Goal: Complete application form

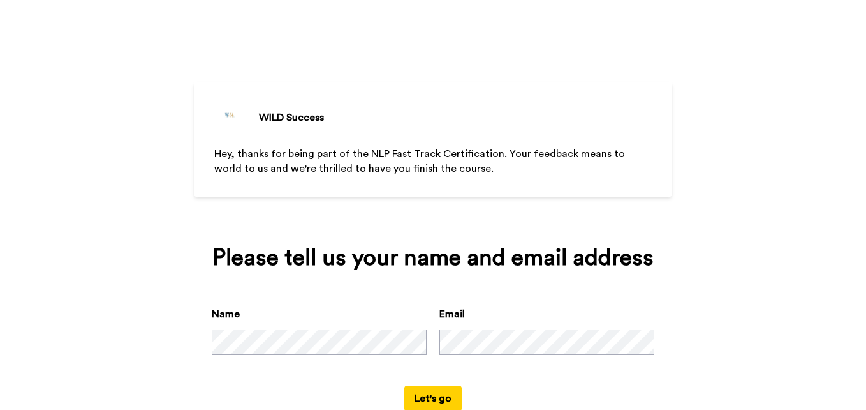
click at [437, 390] on button "Let's go" at bounding box center [432, 398] width 57 height 26
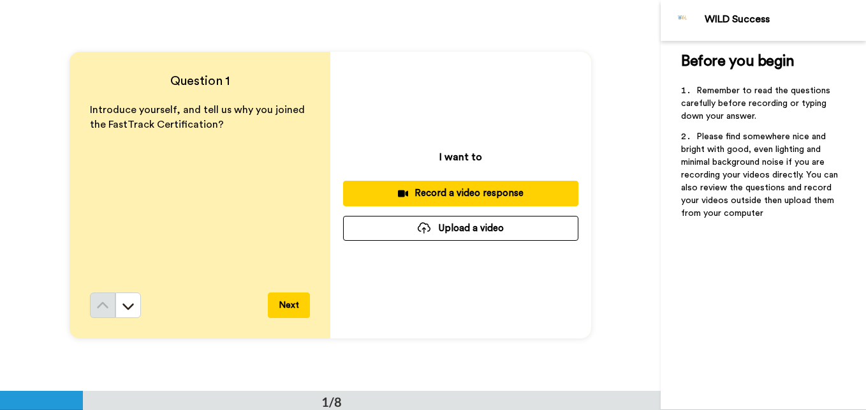
click at [293, 298] on button "Next" at bounding box center [289, 305] width 42 height 26
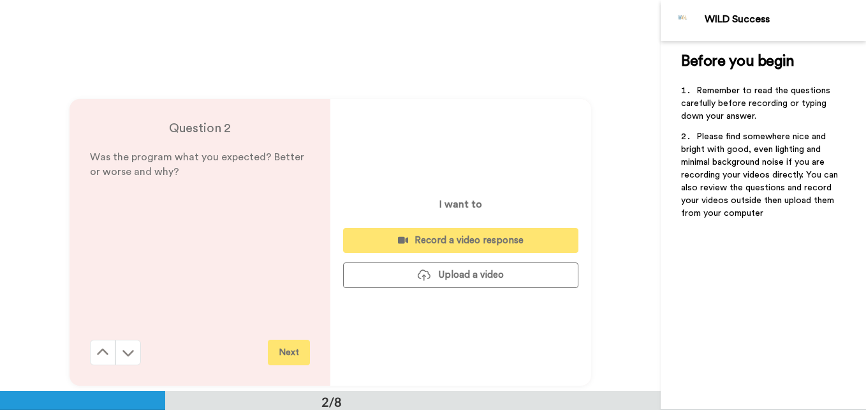
scroll to position [390, 0]
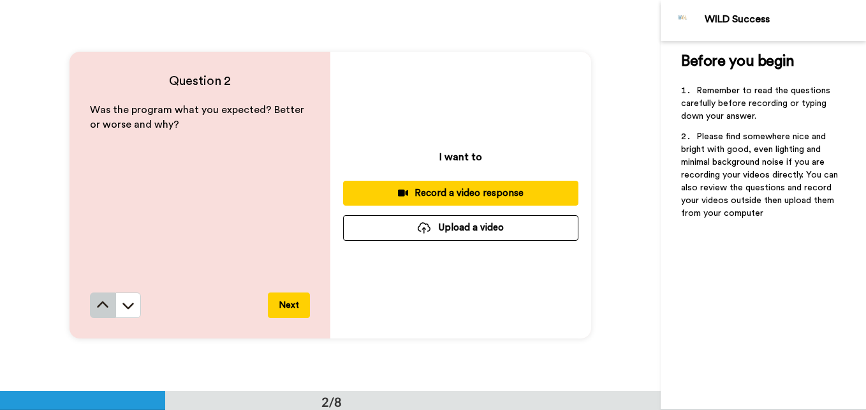
click at [96, 304] on icon at bounding box center [102, 305] width 13 height 13
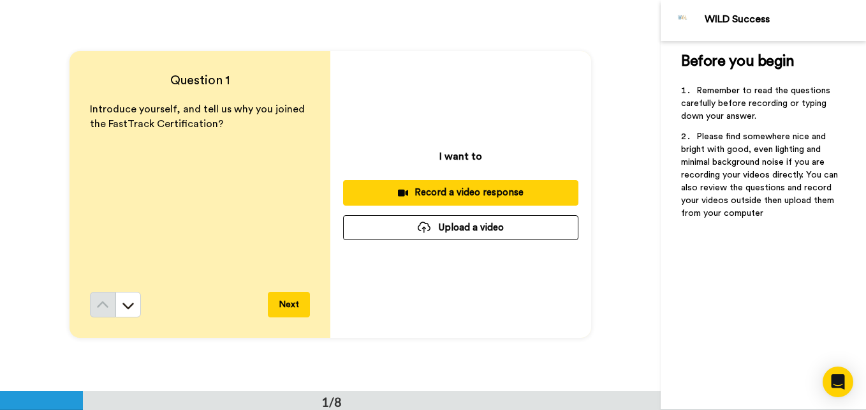
scroll to position [0, 0]
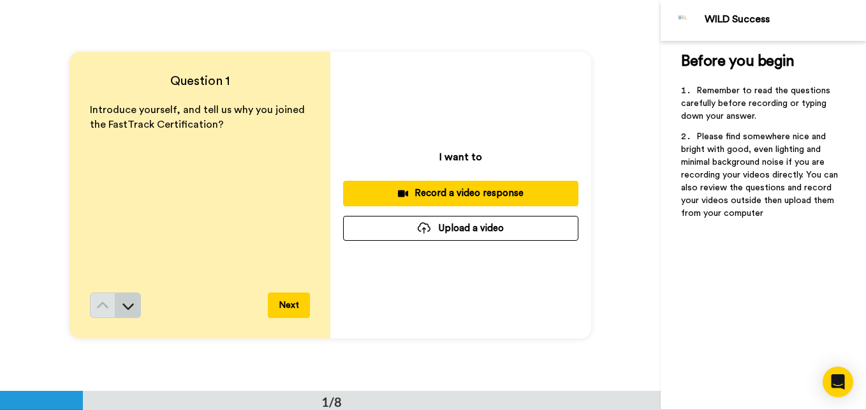
click at [122, 311] on icon at bounding box center [128, 305] width 13 height 13
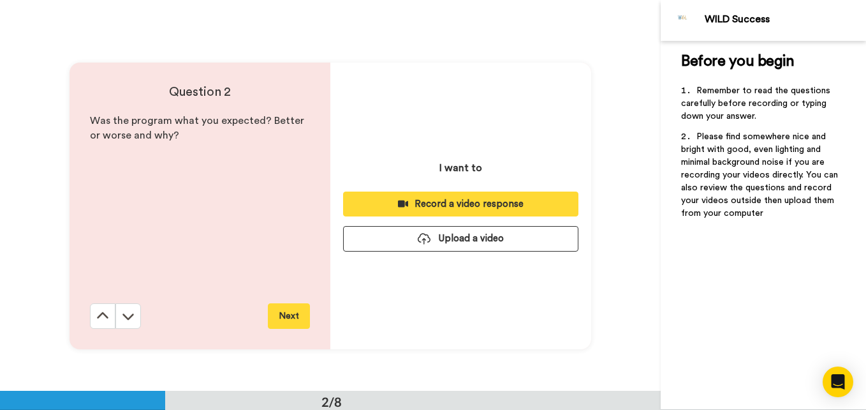
scroll to position [390, 0]
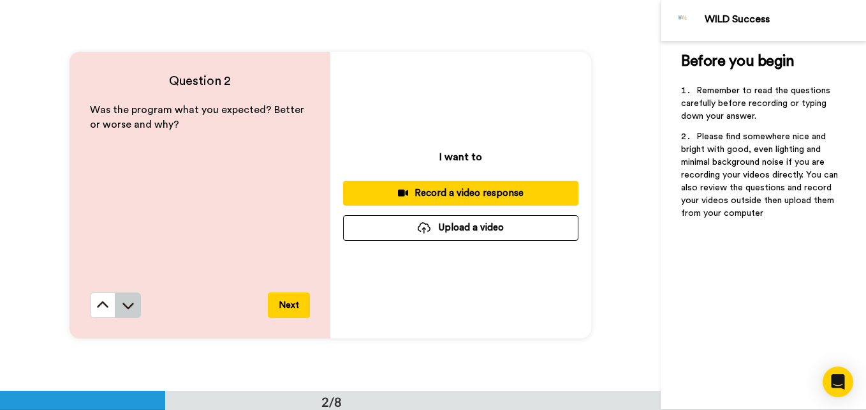
click at [122, 309] on icon at bounding box center [128, 305] width 13 height 13
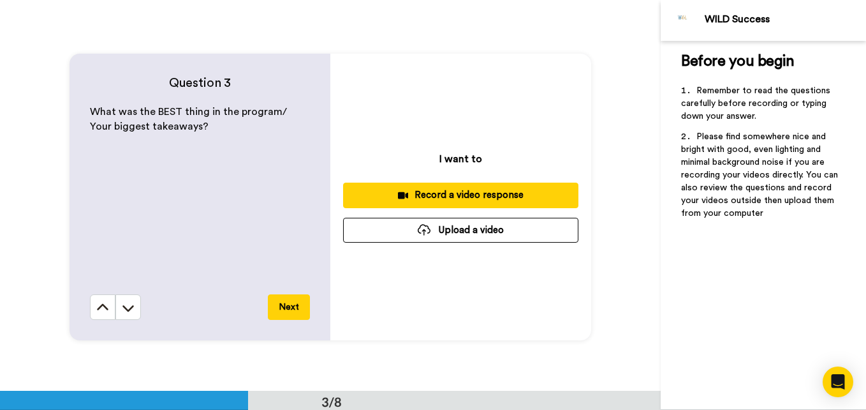
scroll to position [781, 0]
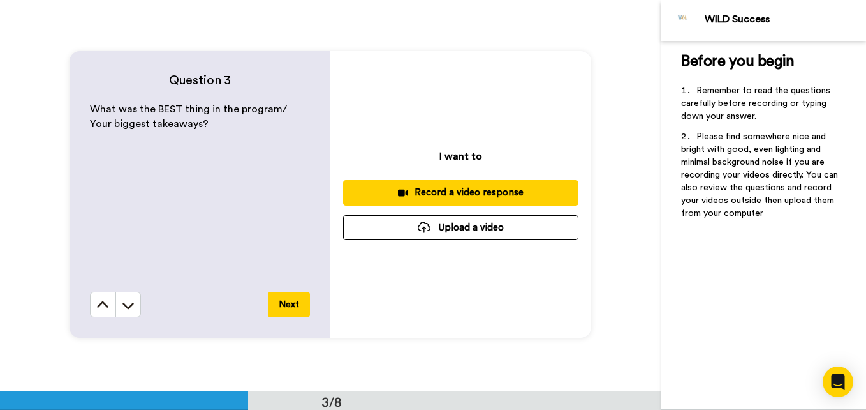
click at [477, 345] on div "Question 3 What was the BEST thing in the program/ Your biggest takeaways? Next…" at bounding box center [330, 194] width 661 height 390
click at [554, 327] on div "I want to Record a video response Upload a video" at bounding box center [460, 194] width 261 height 286
click at [421, 384] on div "Question 3 What was the BEST thing in the program/ Your biggest takeaways? Next…" at bounding box center [330, 194] width 661 height 390
click at [616, 209] on div "Question 3 What was the BEST thing in the program/ Your biggest takeaways? Next…" at bounding box center [330, 194] width 661 height 390
click at [616, 338] on div "Question 3 What was the BEST thing in the program/ Your biggest takeaways? Next…" at bounding box center [330, 194] width 661 height 390
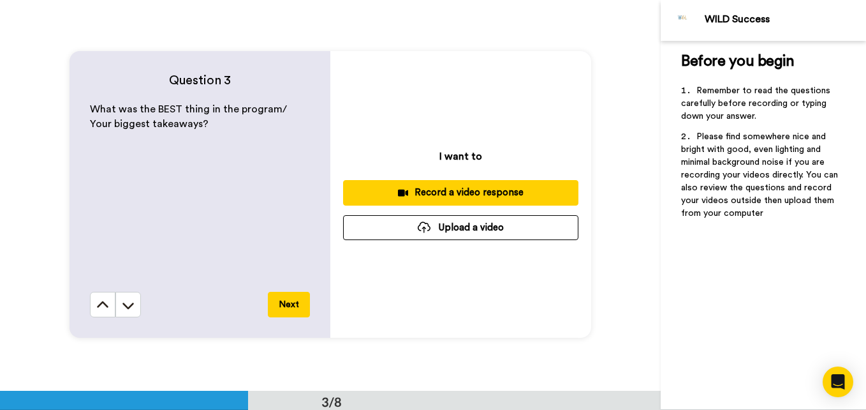
click at [214, 209] on div "What was the BEST thing in the program/ Your biggest takeaways?" at bounding box center [200, 196] width 220 height 189
click at [288, 308] on button "Next" at bounding box center [289, 305] width 42 height 26
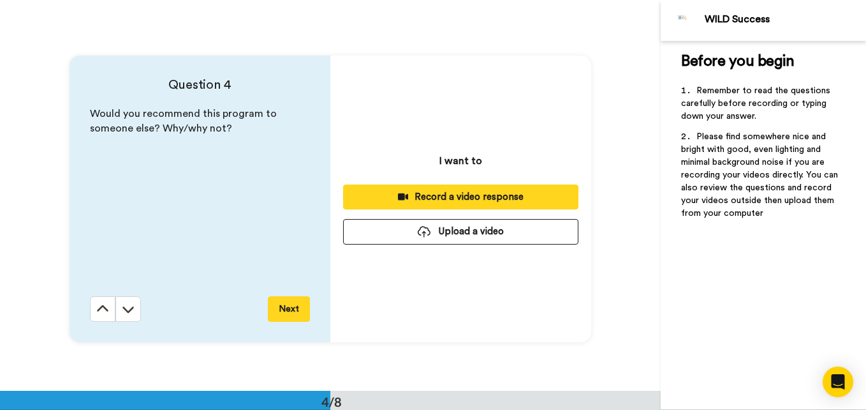
scroll to position [1171, 0]
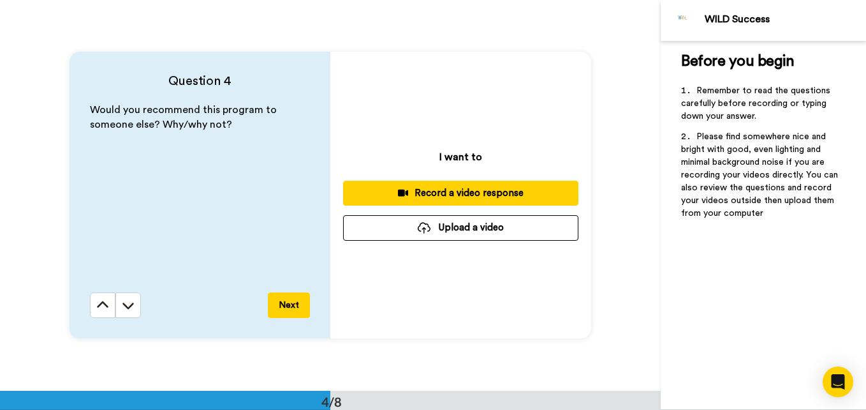
click at [484, 261] on div "I want to Record a video response Upload a video" at bounding box center [460, 195] width 261 height 286
click at [480, 189] on div "Record a video response" at bounding box center [460, 192] width 215 height 13
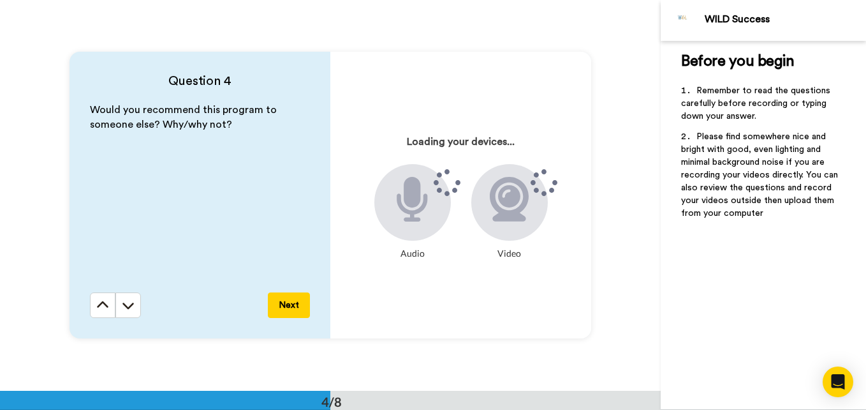
click at [267, 78] on h4 "Question 4" at bounding box center [200, 81] width 220 height 18
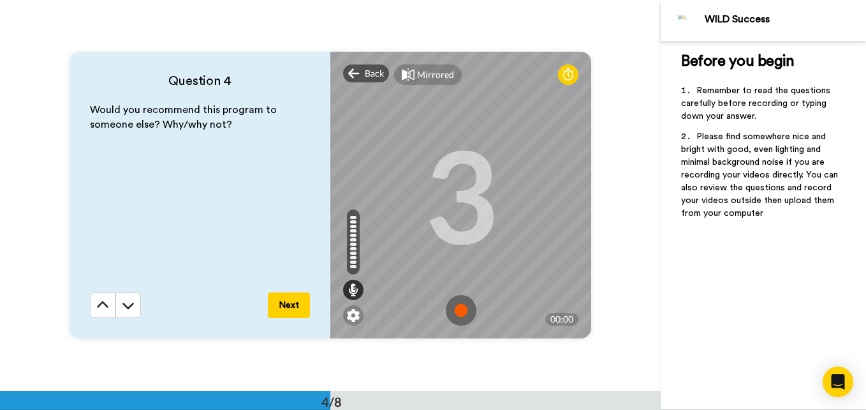
click at [459, 310] on img at bounding box center [461, 310] width 31 height 31
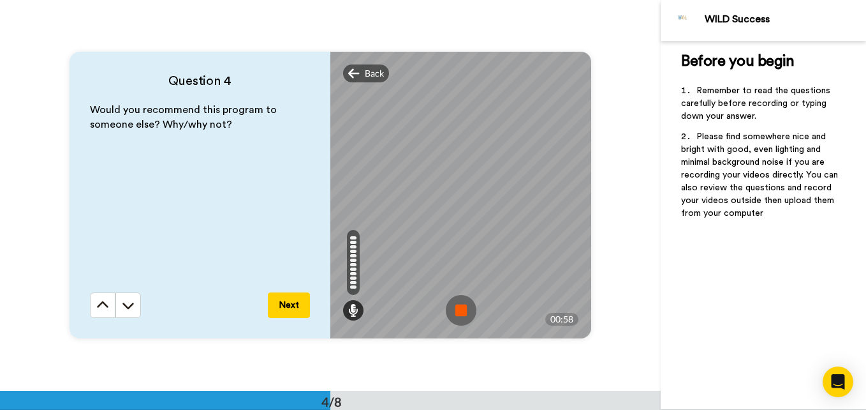
click at [459, 310] on img at bounding box center [461, 310] width 31 height 31
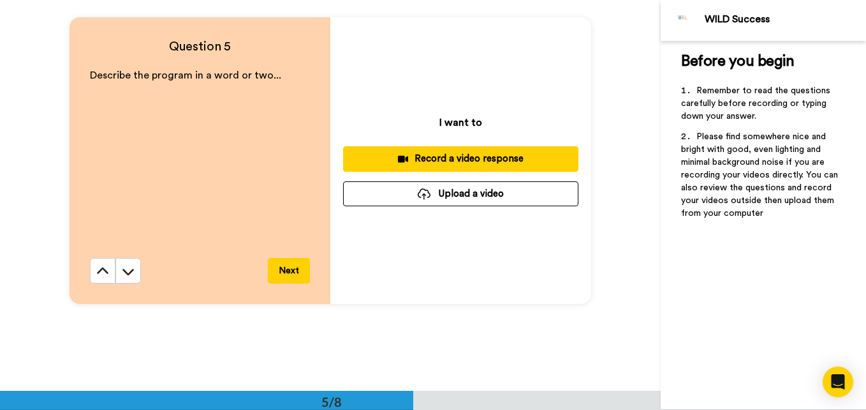
scroll to position [1605, 0]
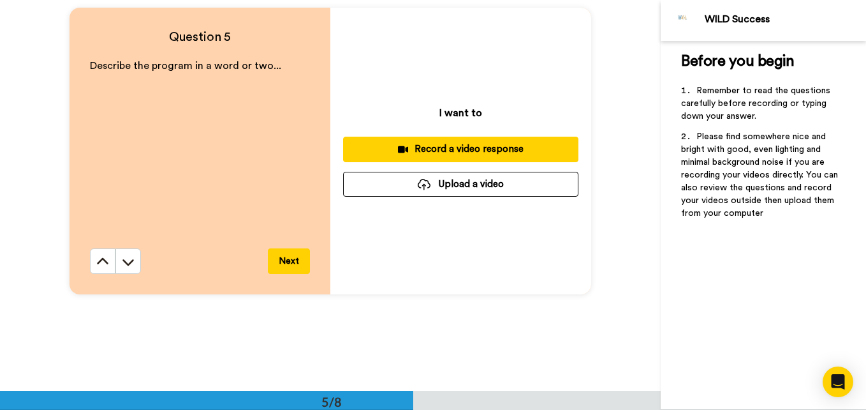
click at [491, 181] on button "Upload a video" at bounding box center [460, 184] width 235 height 25
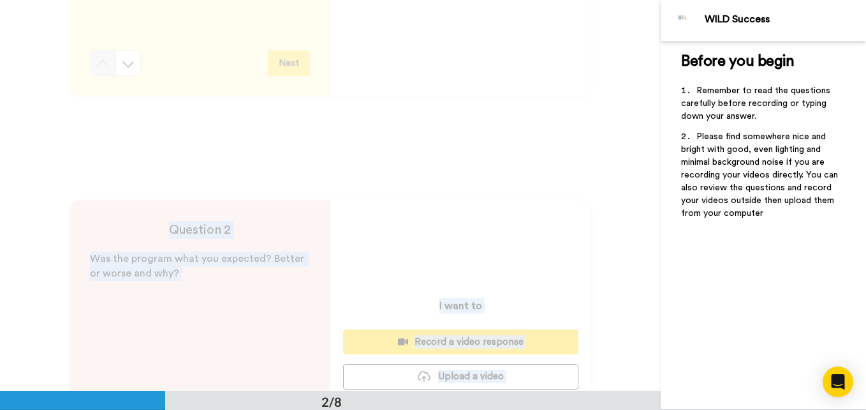
scroll to position [0, 0]
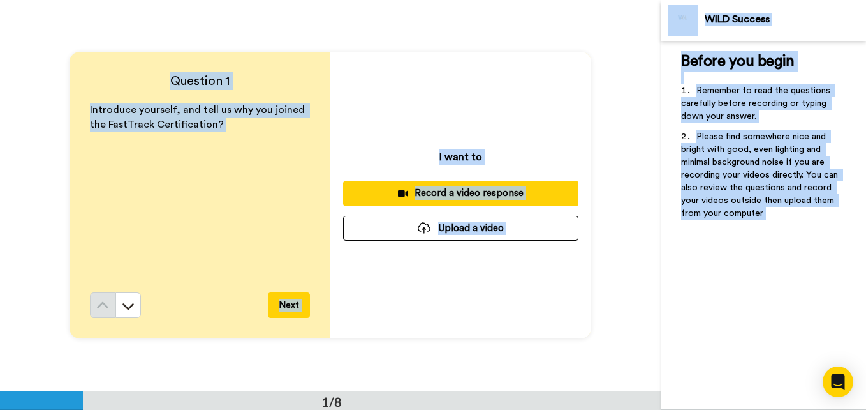
drag, startPoint x: 655, startPoint y: 213, endPoint x: 665, endPoint y: 18, distance: 195.5
click at [665, 18] on div "WILD Success Before you begin ﻿ Remember to read the questions carefully before…" at bounding box center [433, 205] width 866 height 410
click at [632, 36] on div "Question 1 Introduce yourself, and tell us why you joined the FastTrack Certifi…" at bounding box center [330, 195] width 661 height 390
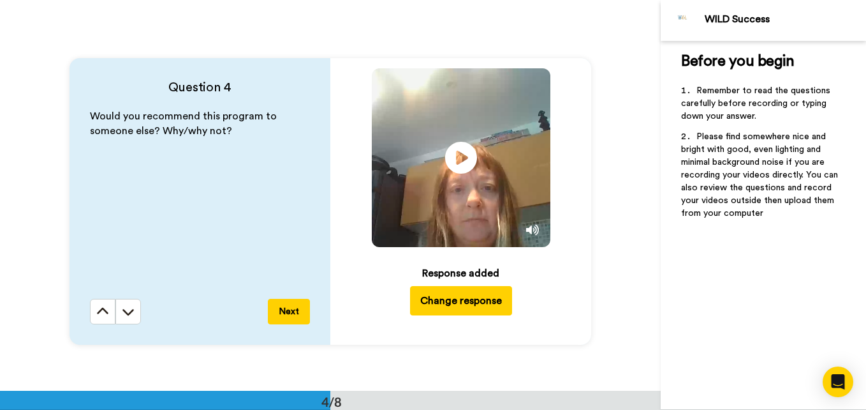
scroll to position [1207, 0]
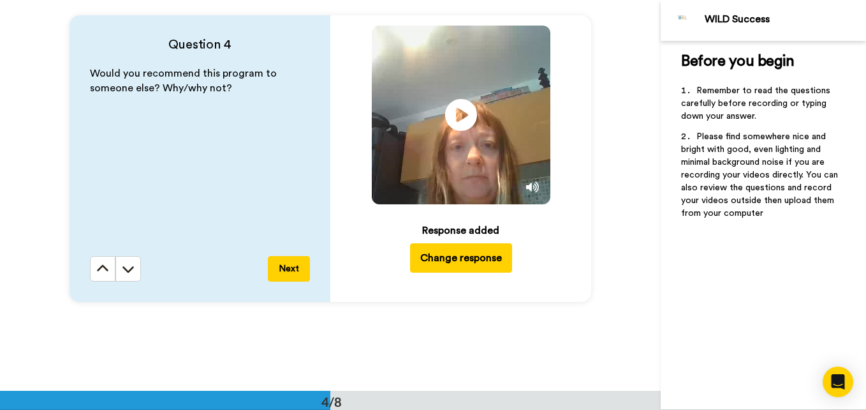
click at [288, 264] on button "Next" at bounding box center [289, 269] width 42 height 26
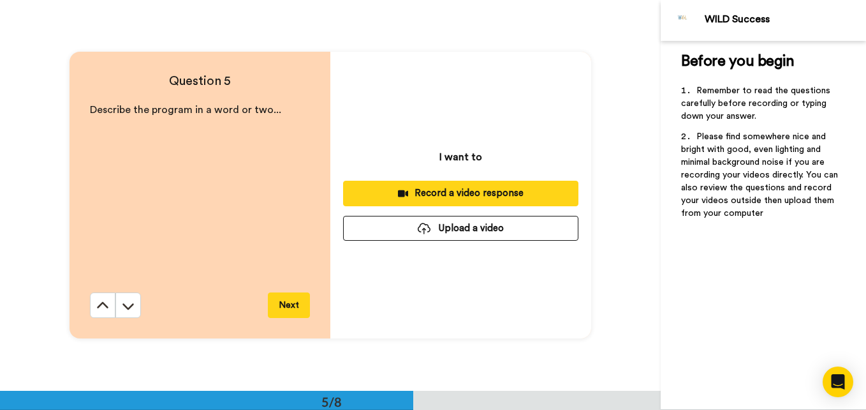
scroll to position [1561, 0]
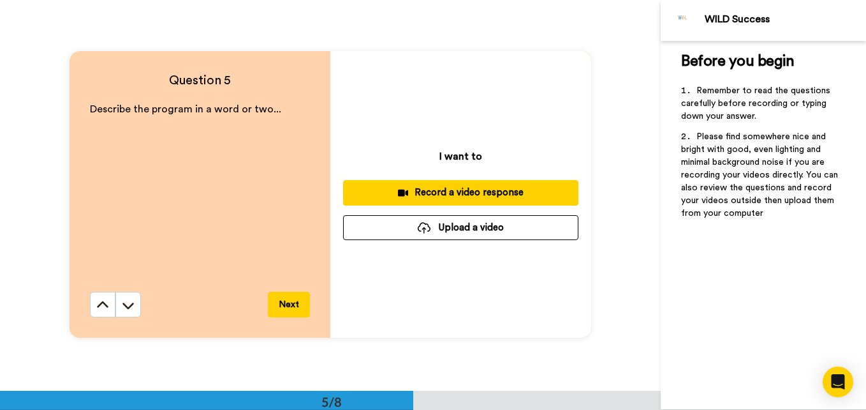
click at [285, 303] on button "Next" at bounding box center [289, 305] width 42 height 26
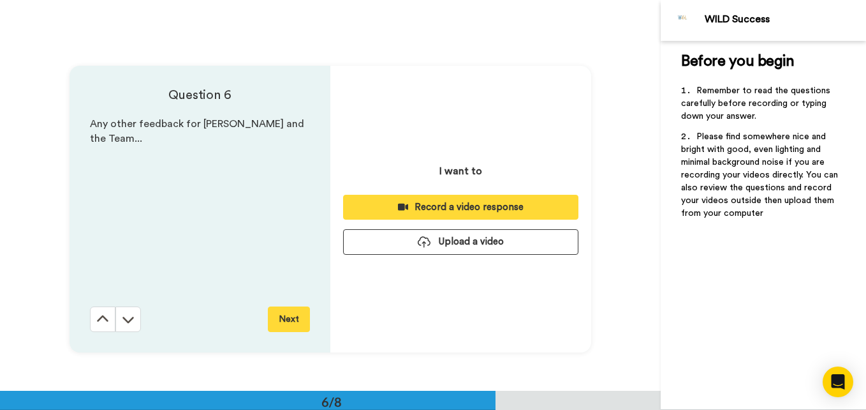
scroll to position [1951, 0]
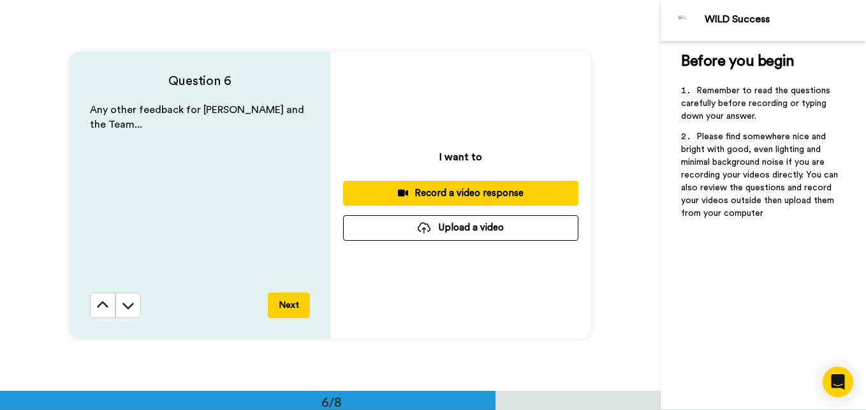
click at [285, 304] on button "Next" at bounding box center [289, 305] width 42 height 26
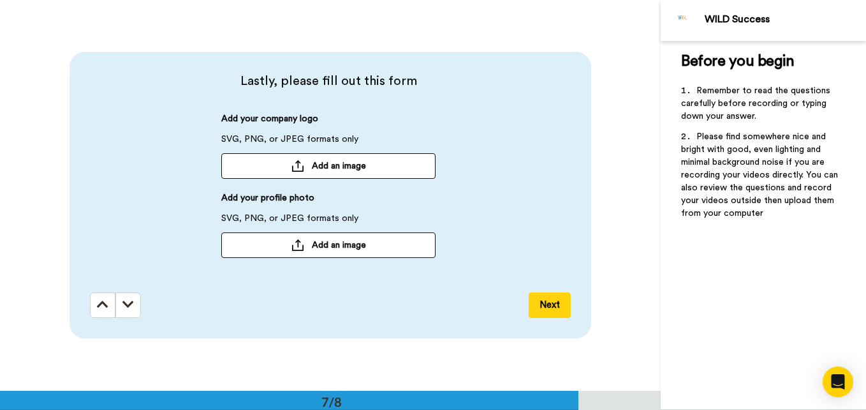
scroll to position [2341, 0]
click at [320, 164] on span "Add an image" at bounding box center [339, 165] width 54 height 13
click at [550, 298] on button "Next" at bounding box center [550, 305] width 42 height 26
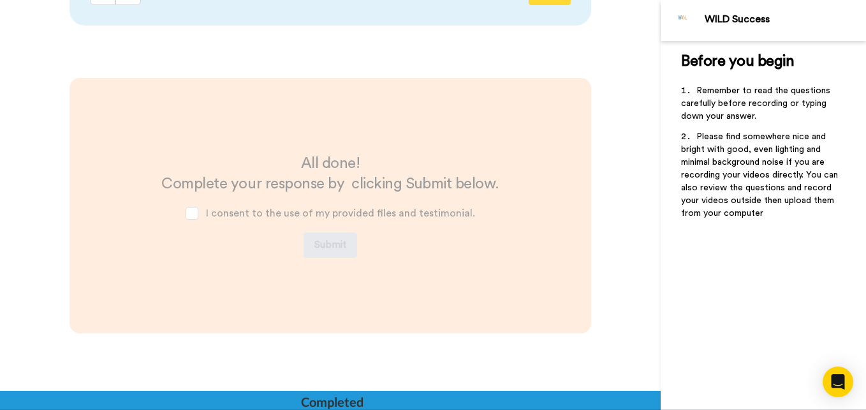
scroll to position [2664, 0]
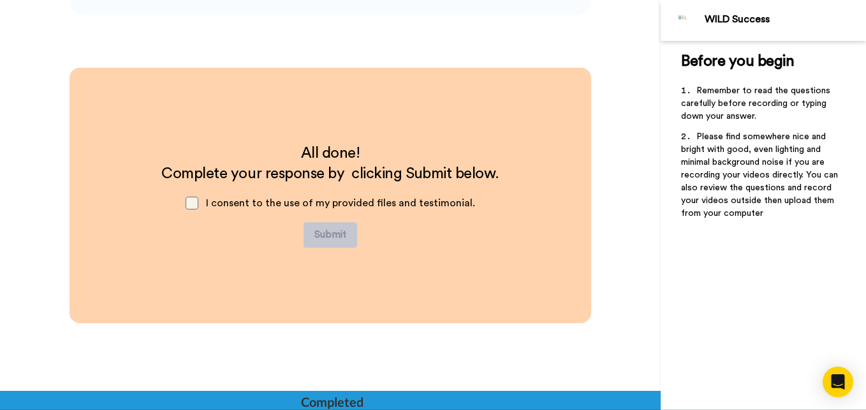
click at [198, 206] on span at bounding box center [192, 203] width 13 height 13
click at [336, 230] on button "Submit" at bounding box center [331, 235] width 54 height 26
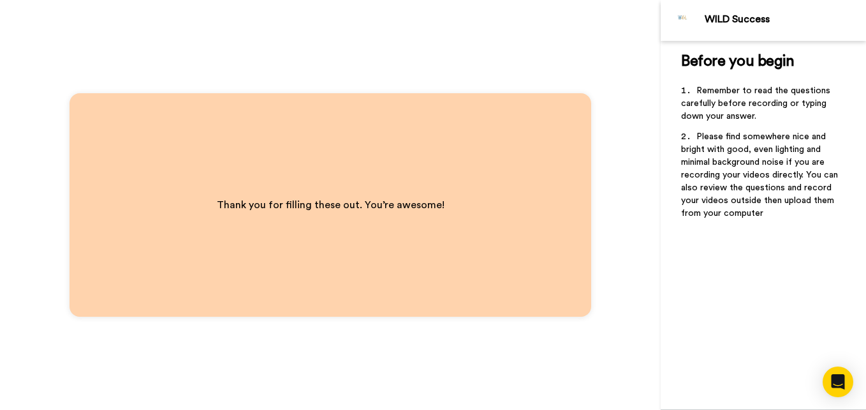
click at [602, 31] on div "Thank you for filling these out. You’re awesome!" at bounding box center [330, 205] width 661 height 410
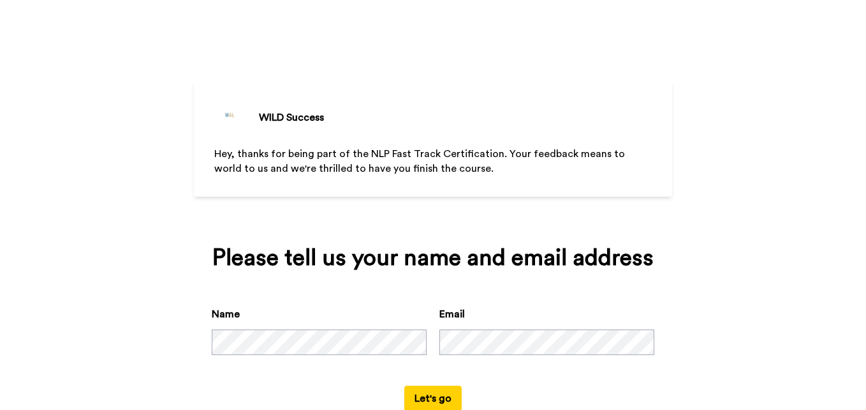
click at [628, 389] on form "Name Email Let's go" at bounding box center [433, 358] width 443 height 105
